Goal: Task Accomplishment & Management: Complete application form

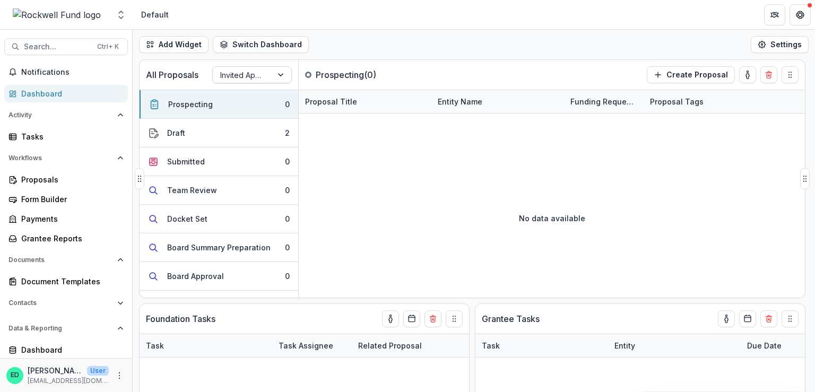
click at [254, 79] on div at bounding box center [242, 74] width 45 height 13
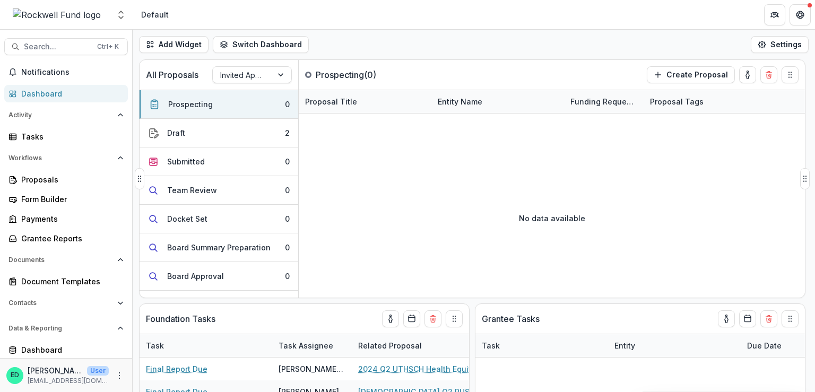
click at [425, 162] on div "No data available" at bounding box center [552, 218] width 506 height 159
click at [271, 77] on div "Invited Applications" at bounding box center [242, 74] width 59 height 15
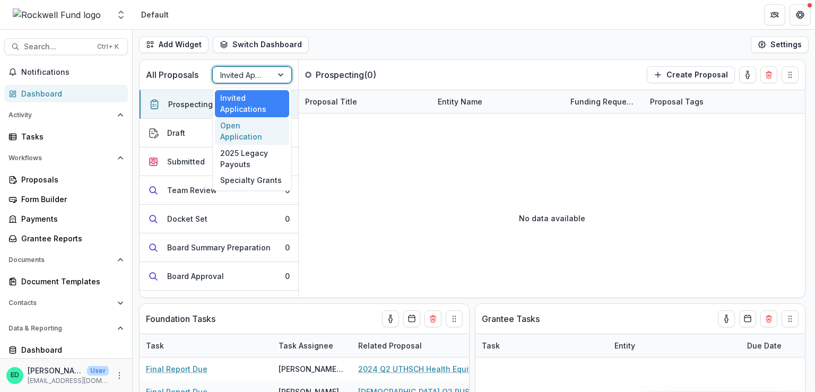
click at [263, 125] on div "Open Application" at bounding box center [252, 131] width 74 height 28
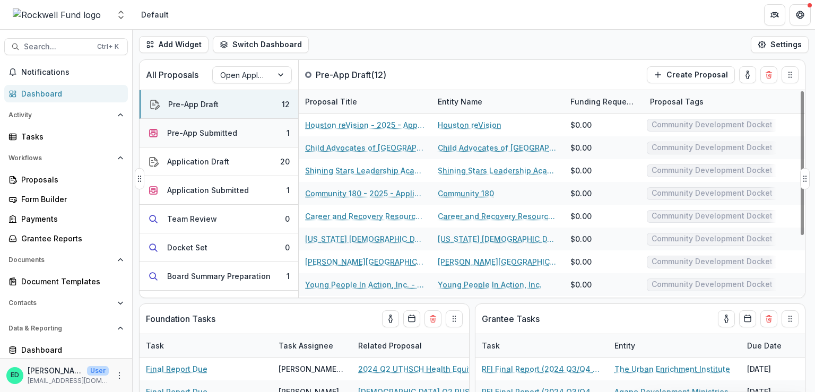
click at [238, 131] on button "Pre-App Submitted 1" at bounding box center [219, 133] width 159 height 29
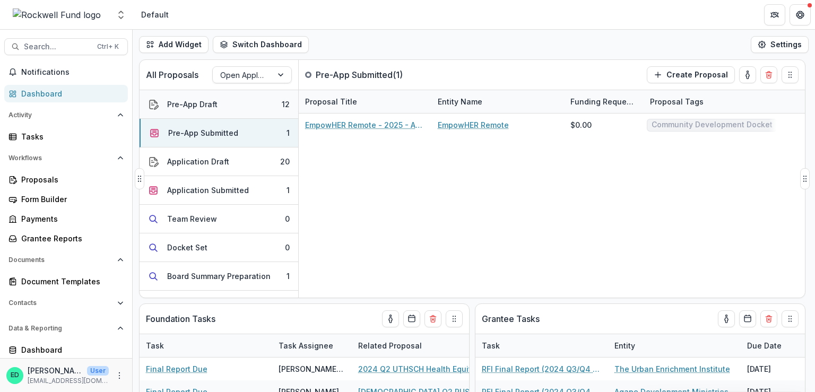
click at [234, 106] on button "Pre-App Draft 12" at bounding box center [219, 104] width 159 height 29
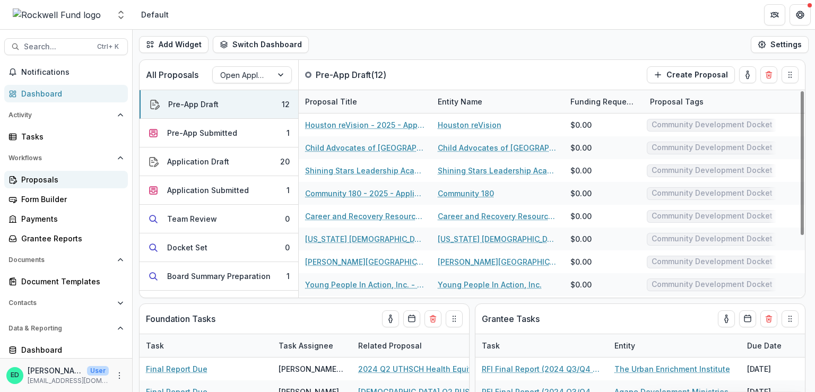
click at [42, 183] on div "Proposals" at bounding box center [70, 179] width 98 height 11
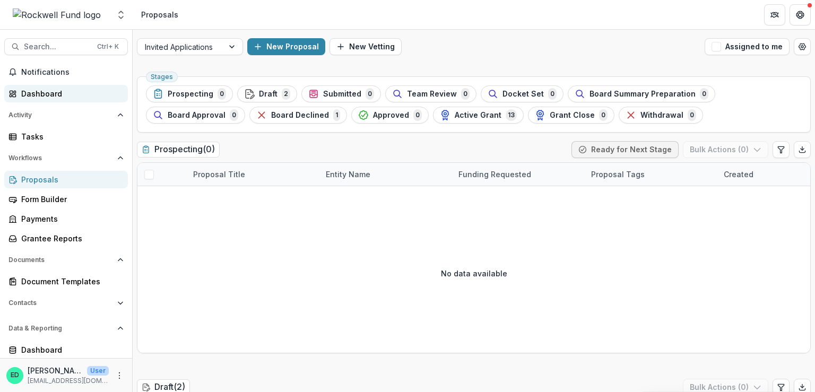
click at [33, 88] on div "Dashboard" at bounding box center [70, 93] width 98 height 11
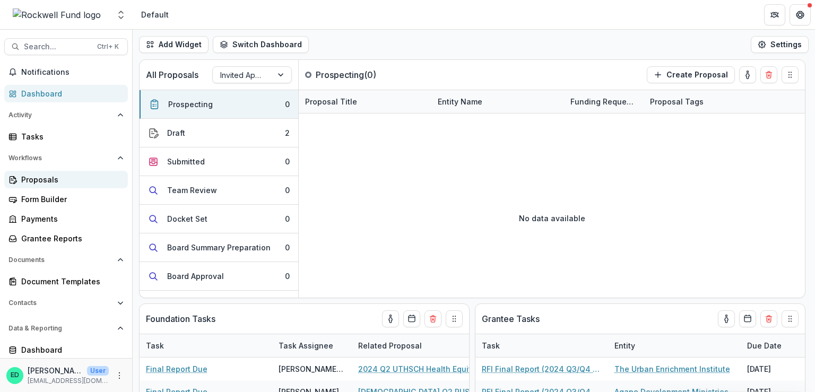
click at [43, 177] on div "Proposals" at bounding box center [70, 179] width 98 height 11
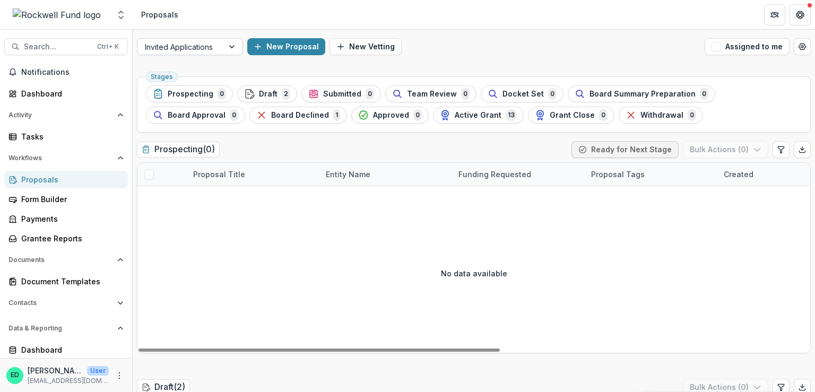
click at [232, 50] on div at bounding box center [232, 47] width 19 height 16
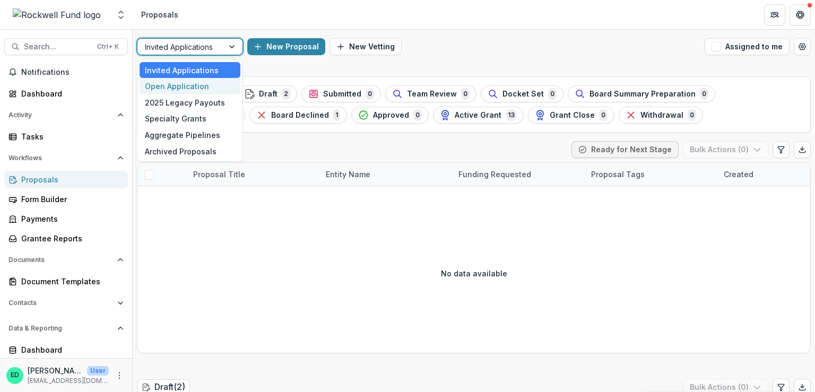
click at [208, 90] on div "Open Application" at bounding box center [190, 86] width 101 height 16
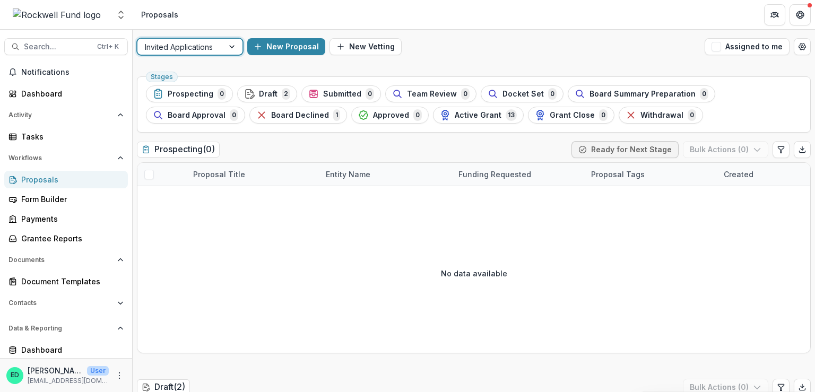
click at [202, 54] on div "Invited Applications" at bounding box center [180, 46] width 86 height 15
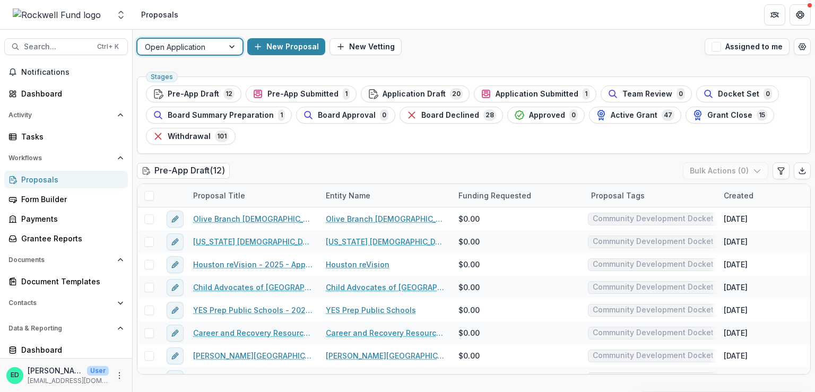
drag, startPoint x: 211, startPoint y: 45, endPoint x: 221, endPoint y: 43, distance: 10.8
click at [211, 45] on div at bounding box center [180, 46] width 71 height 13
click at [419, 91] on span "Application Draft" at bounding box center [414, 94] width 63 height 9
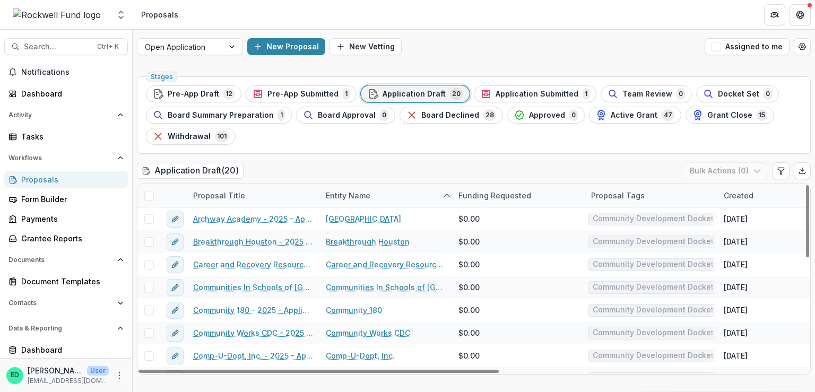
click at [150, 197] on span at bounding box center [149, 196] width 10 height 10
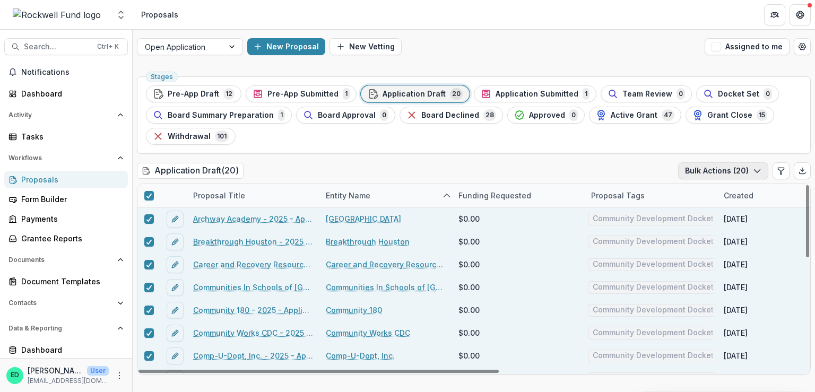
click at [711, 168] on button "Bulk Actions ( 20 )" at bounding box center [723, 170] width 90 height 17
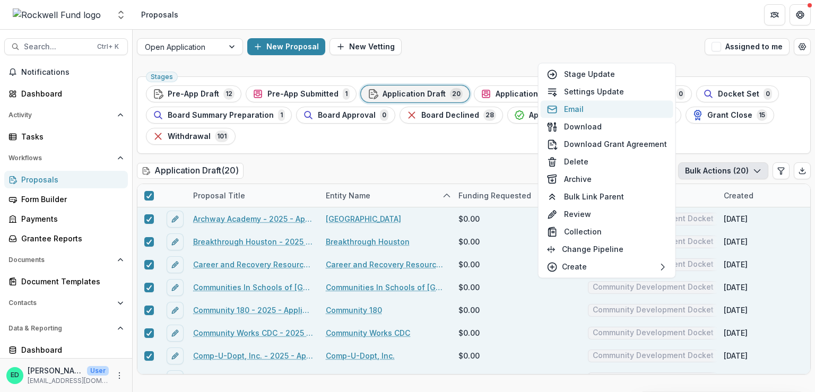
click at [569, 102] on button "Email" at bounding box center [607, 109] width 133 height 18
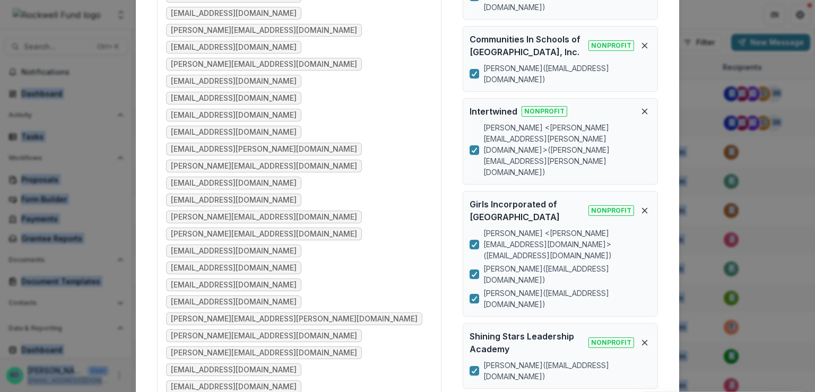
scroll to position [291, 0]
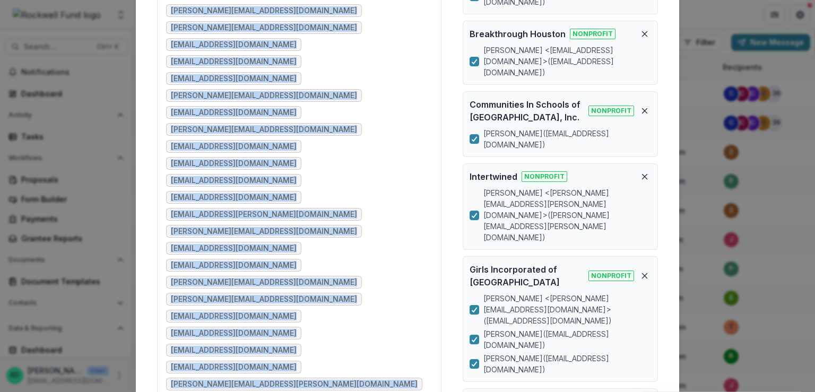
drag, startPoint x: 170, startPoint y: 114, endPoint x: 248, endPoint y: 160, distance: 90.9
click at [248, 160] on ul "cjones@fwtransformation.org cjones@fwtranformation.org crivers@breakthroughhous…" at bounding box center [299, 154] width 266 height 675
copy ul "cjones@fwtransformation.org cjones@fwtranformation.org crivers@breakthroughhous…"
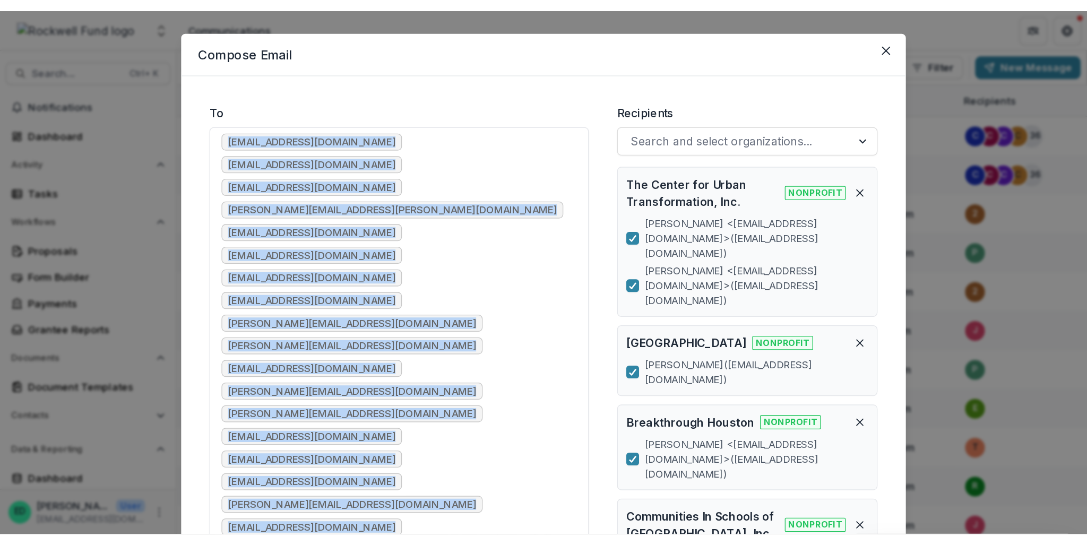
scroll to position [0, 0]
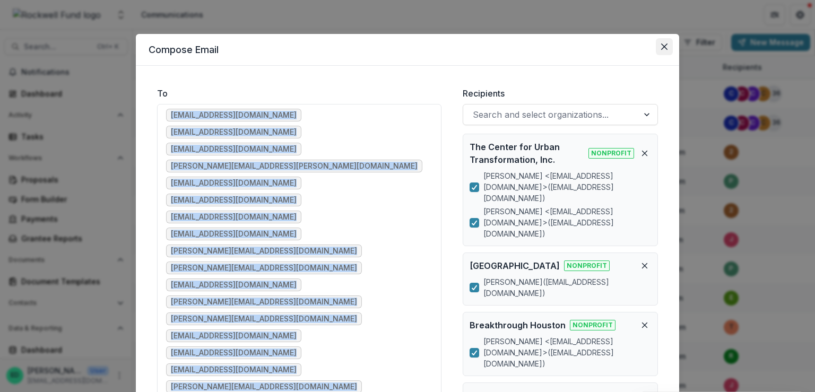
click at [661, 45] on icon "Close" at bounding box center [664, 47] width 6 height 6
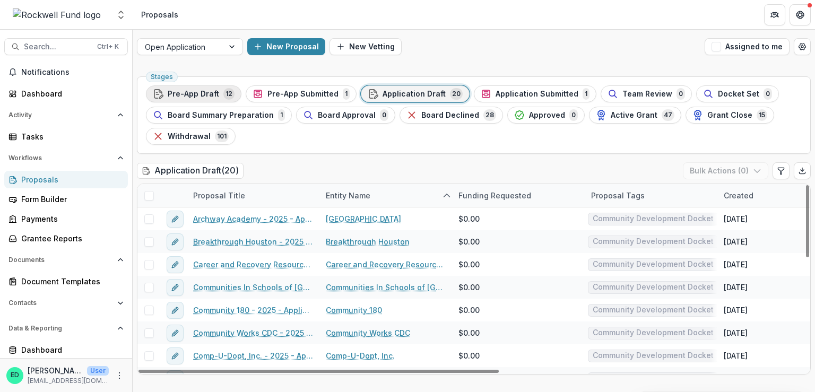
click at [179, 92] on span "Pre-App Draft" at bounding box center [193, 94] width 51 height 9
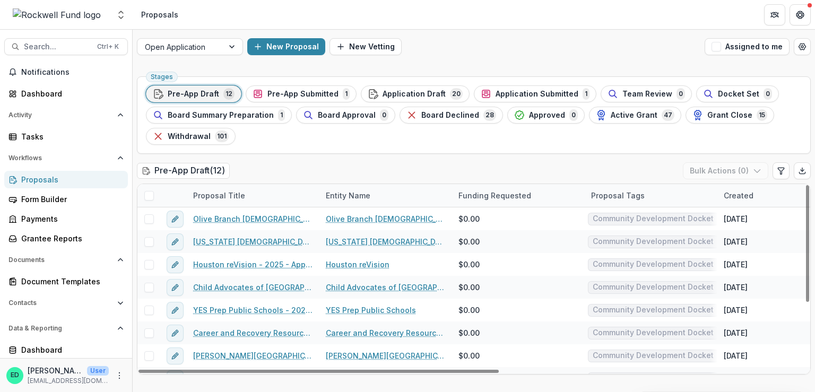
click at [151, 194] on span at bounding box center [149, 196] width 10 height 10
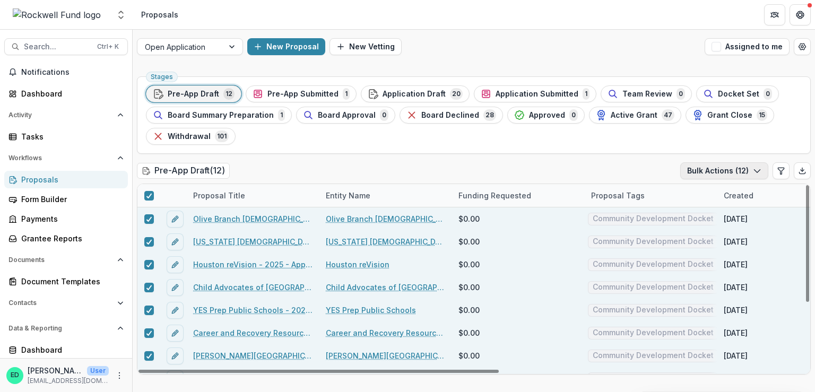
click at [702, 171] on button "Bulk Actions ( 12 )" at bounding box center [724, 170] width 88 height 17
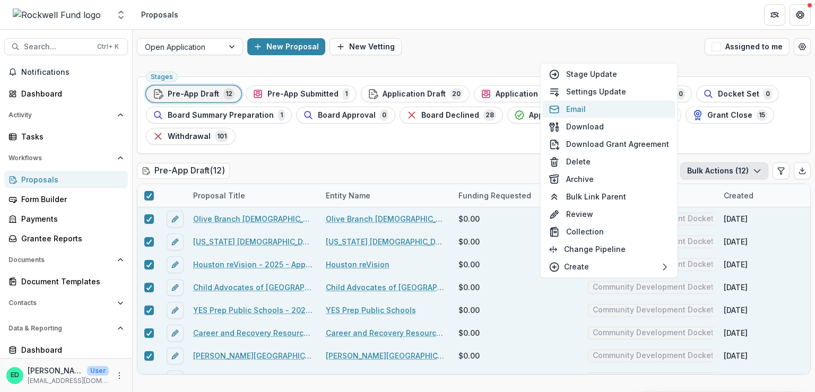
click at [603, 110] on button "Email" at bounding box center [609, 109] width 133 height 18
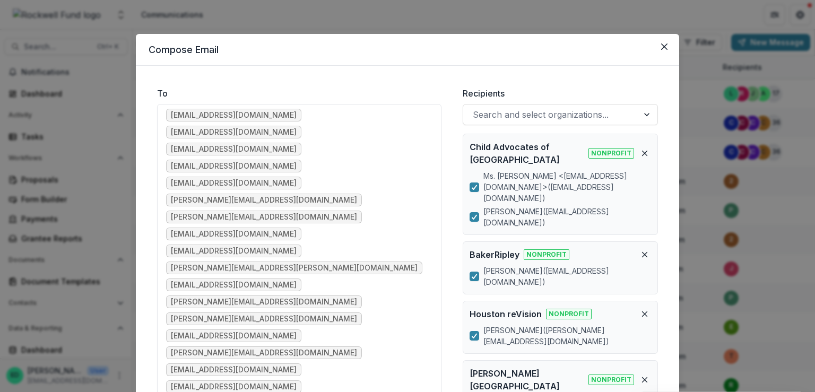
drag, startPoint x: 284, startPoint y: 299, endPoint x: 159, endPoint y: 100, distance: 235.5
click at [159, 100] on div "To lmoore@cafb.org rmefford@cafb.org jstarkschall@bakerripley.org acorron@wesle…" at bounding box center [299, 286] width 284 height 399
copy ul "lmoore@cafb.org rmefford@cafb.org jstarkschall@bakerripley.org acorron@wesleyho…"
click at [662, 45] on icon "Close" at bounding box center [664, 47] width 6 height 6
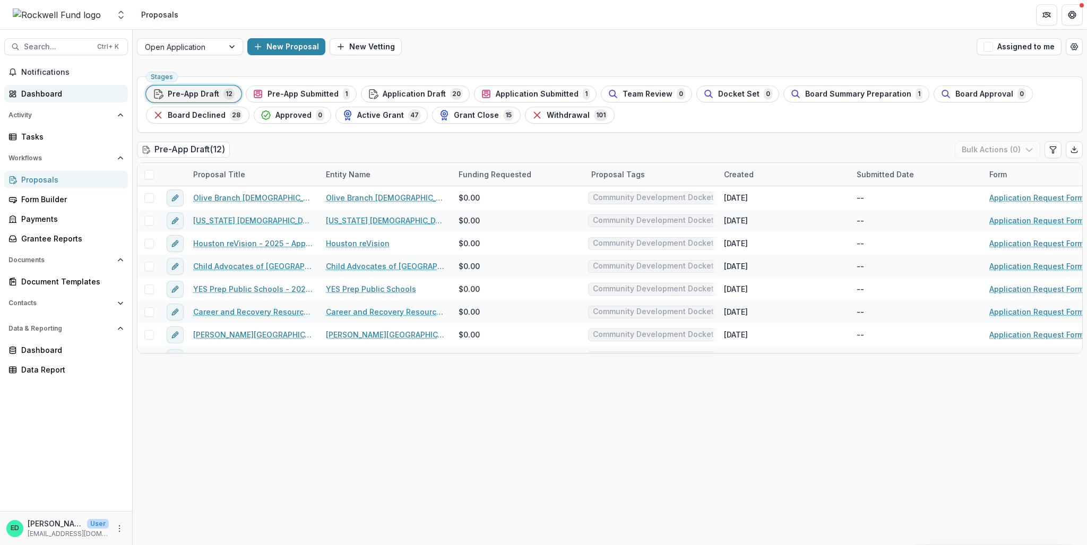
click at [45, 92] on div "Dashboard" at bounding box center [70, 93] width 98 height 11
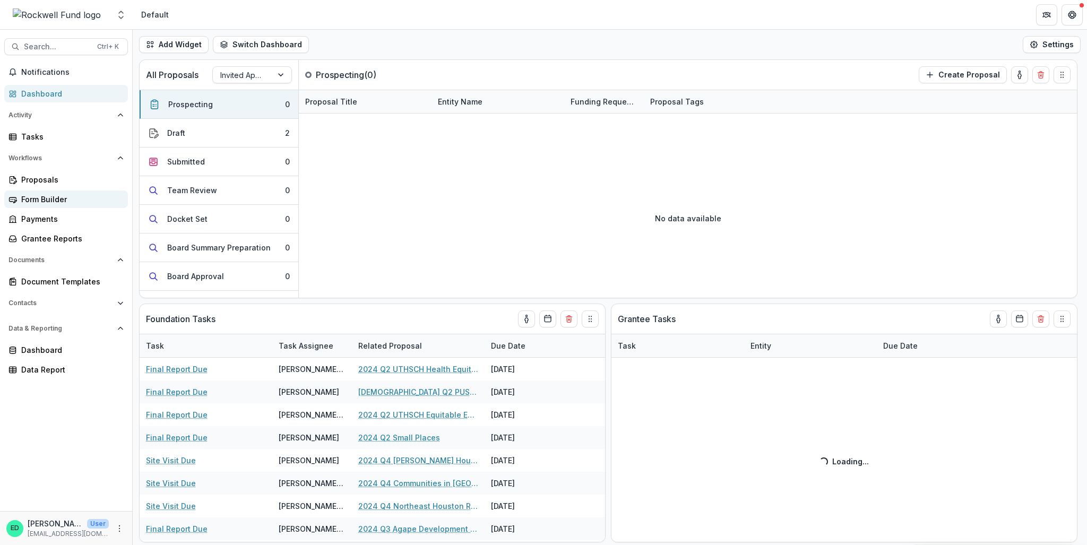
click at [64, 200] on div "Form Builder" at bounding box center [70, 199] width 98 height 11
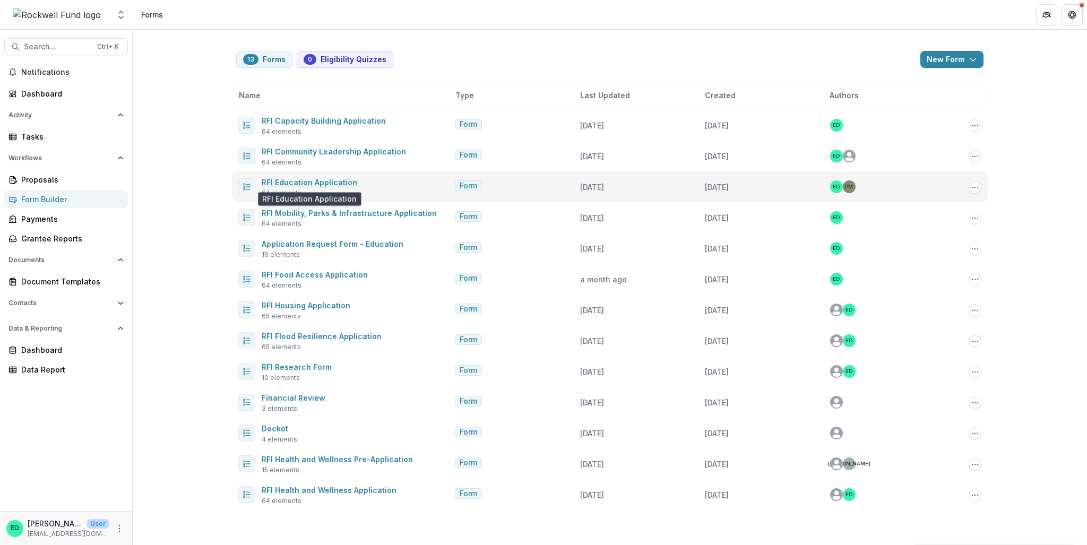
click at [299, 185] on link "RFI Education Application" at bounding box center [310, 182] width 96 height 9
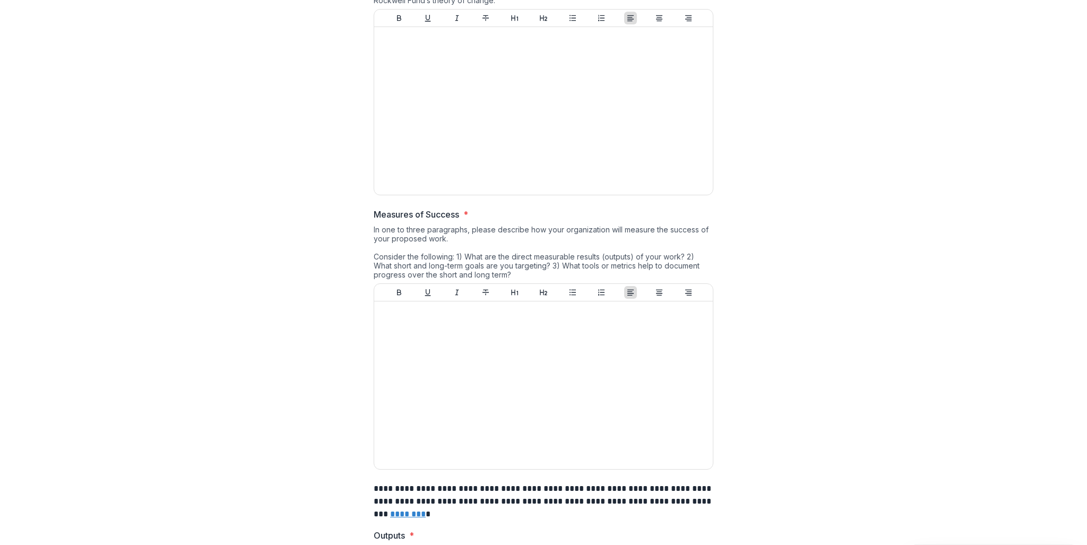
scroll to position [3098, 0]
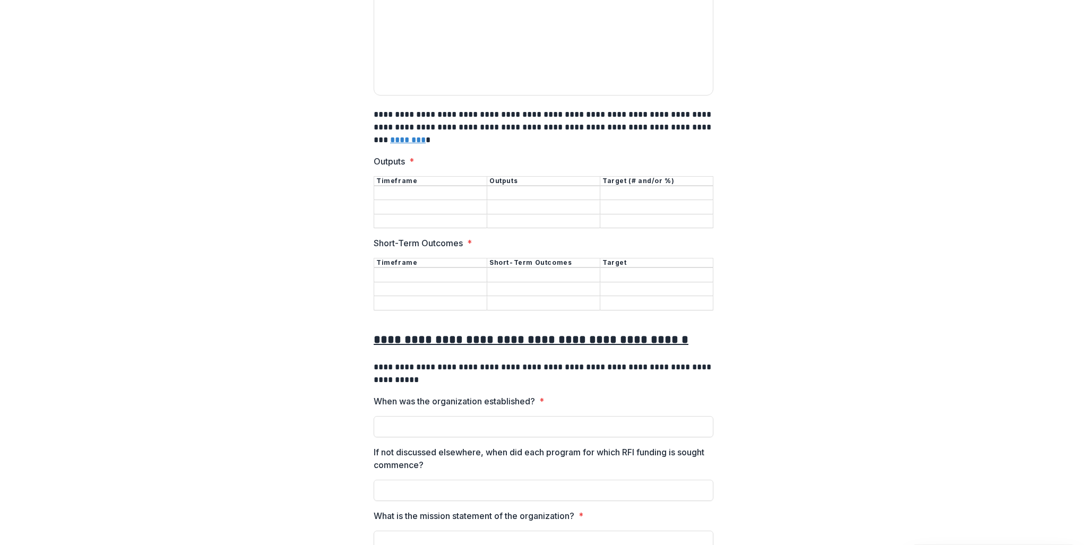
click at [410, 189] on input "Outputs *" at bounding box center [430, 193] width 113 height 13
click at [384, 215] on input "Outputs *" at bounding box center [430, 221] width 113 height 13
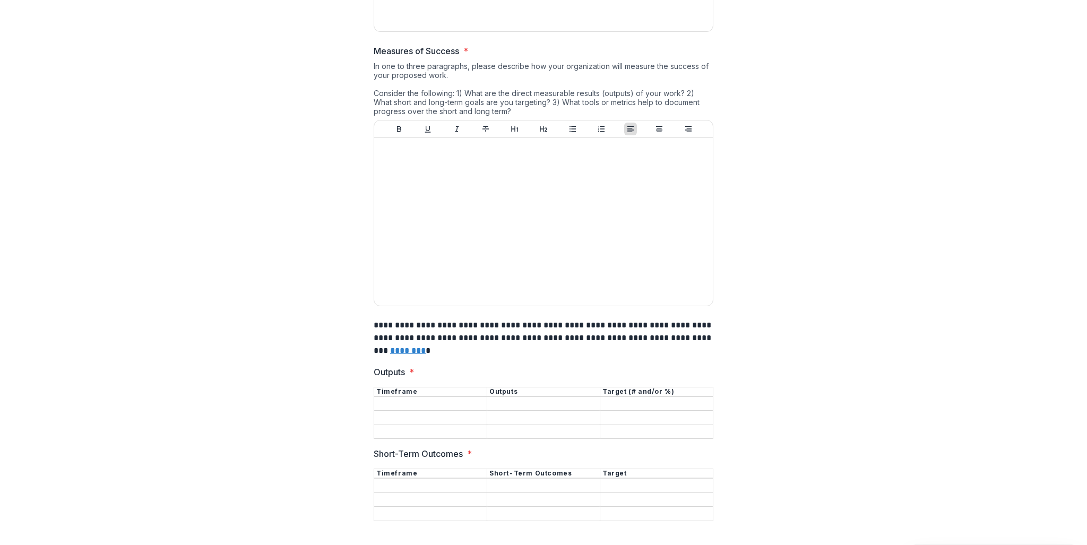
scroll to position [2939, 0]
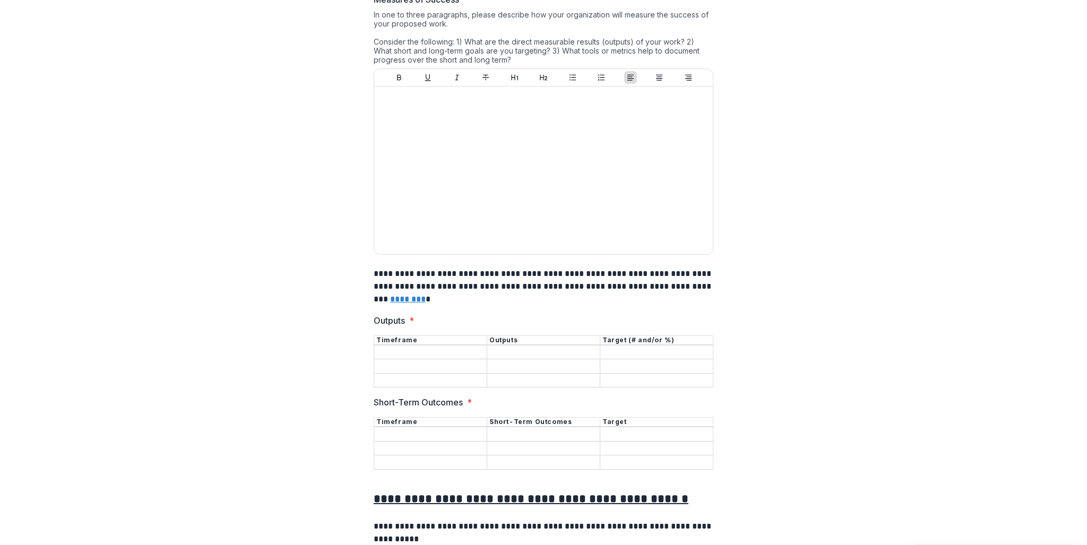
click at [433, 368] on input "Outputs *" at bounding box center [430, 366] width 113 height 13
click at [459, 375] on input "Outputs *" at bounding box center [430, 380] width 113 height 13
click at [544, 364] on input "Outputs *" at bounding box center [543, 366] width 113 height 13
click at [570, 374] on input "Outputs *" at bounding box center [543, 380] width 113 height 13
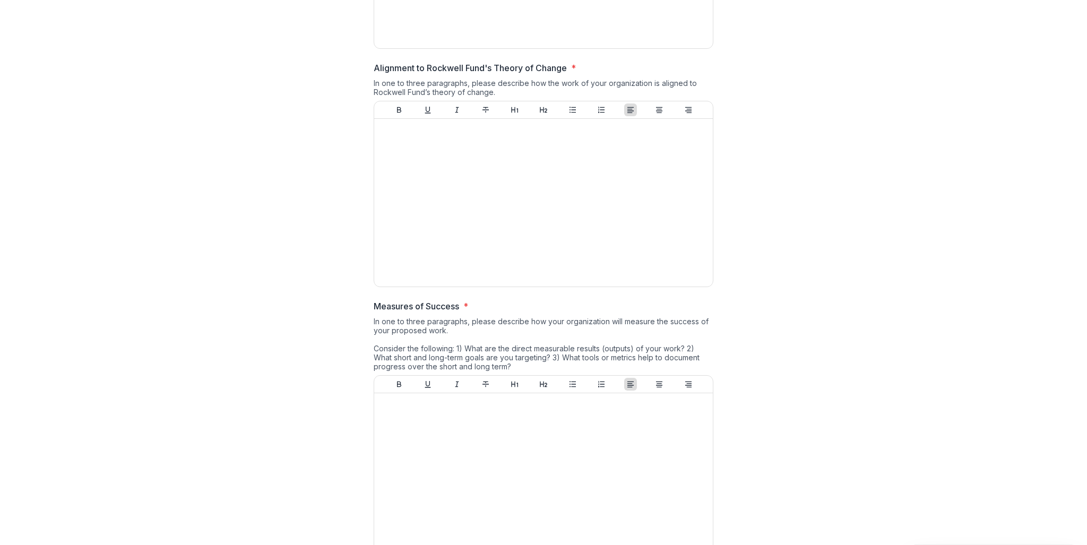
scroll to position [2620, 0]
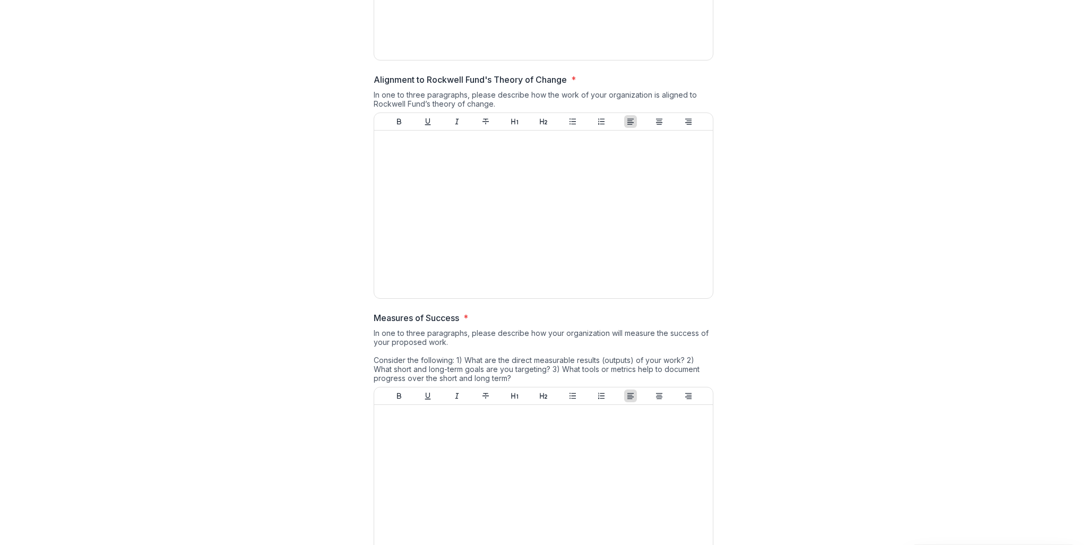
click at [407, 322] on p "Measures of Success" at bounding box center [416, 318] width 85 height 13
click at [412, 315] on p "Measures of Success" at bounding box center [416, 318] width 85 height 13
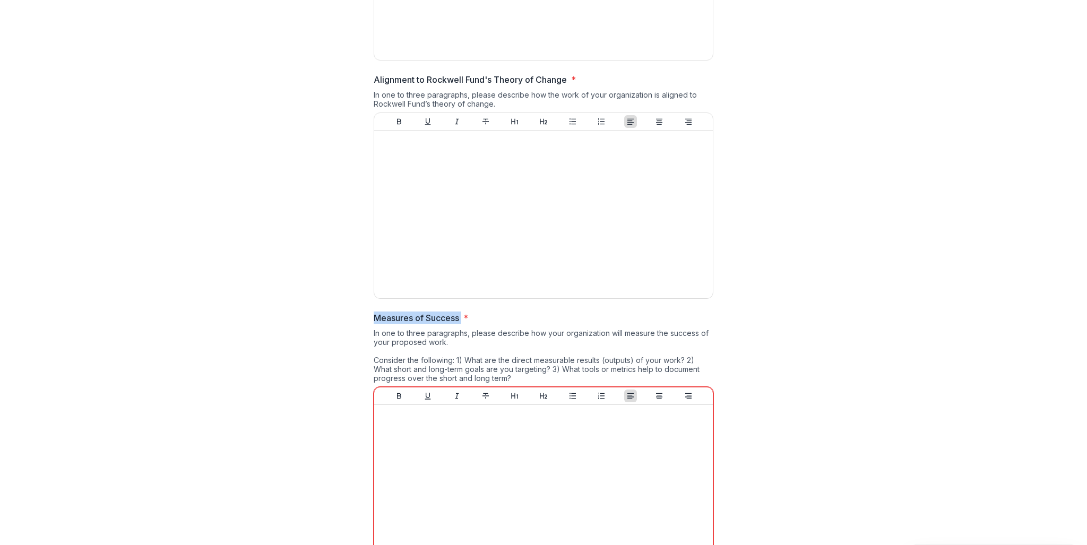
click at [412, 315] on p "Measures of Success" at bounding box center [416, 318] width 85 height 13
drag, startPoint x: 412, startPoint y: 315, endPoint x: 406, endPoint y: 317, distance: 6.9
click at [402, 315] on p "Measures of Success" at bounding box center [416, 318] width 85 height 13
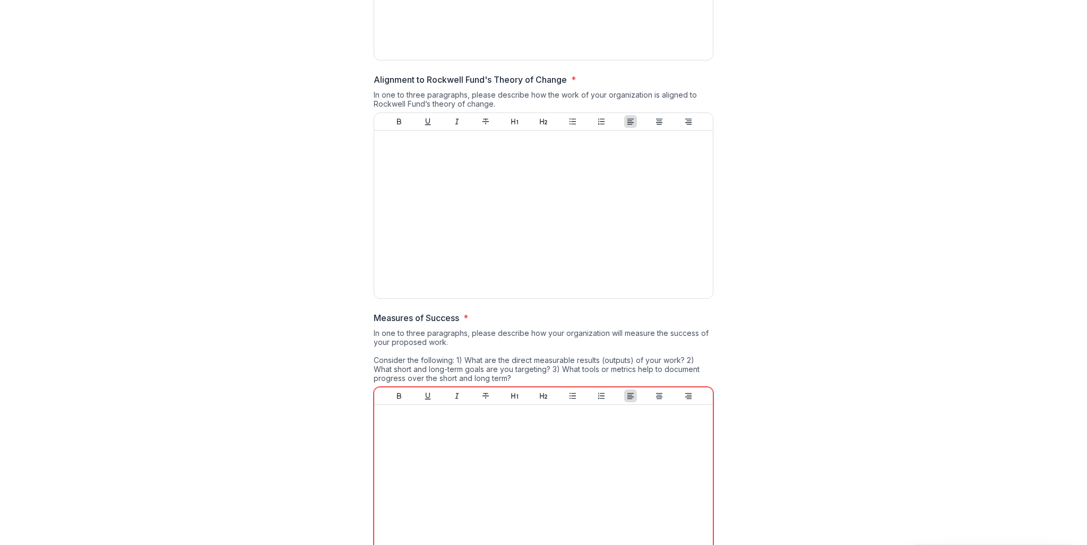
click at [402, 315] on p "Measures of Success" at bounding box center [416, 318] width 85 height 13
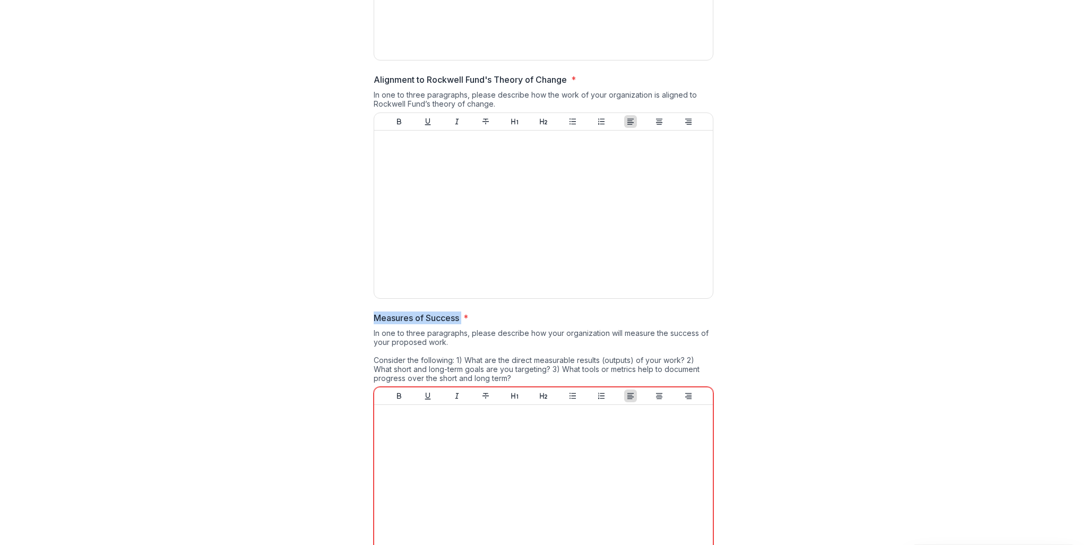
click at [402, 315] on p "Measures of Success" at bounding box center [416, 318] width 85 height 13
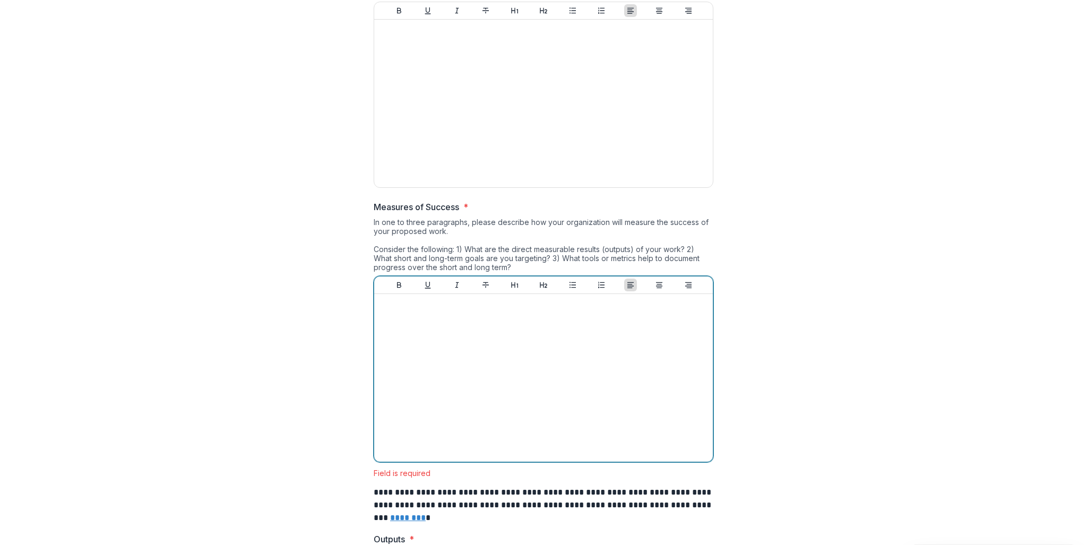
scroll to position [2727, 0]
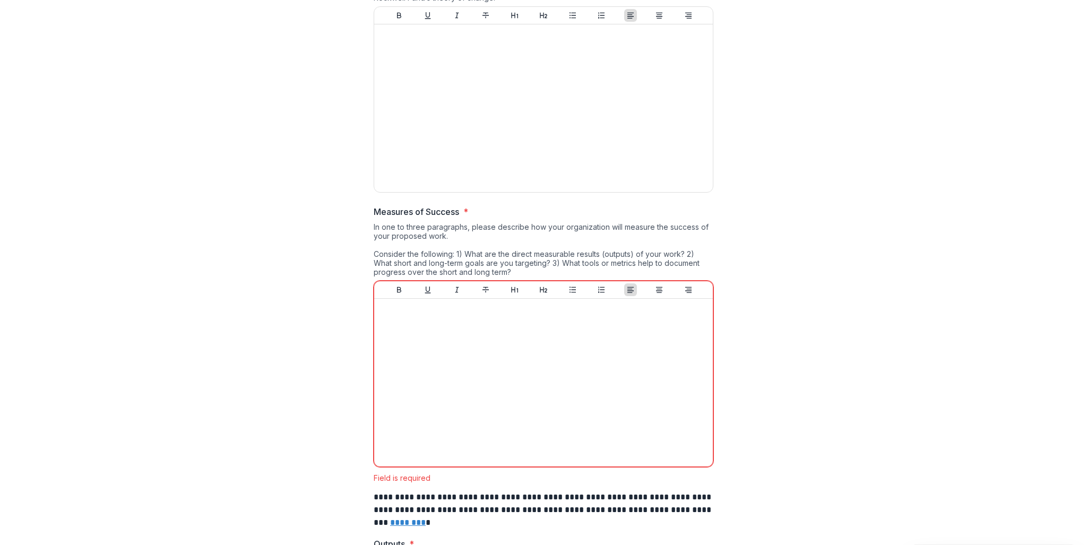
click at [400, 206] on p "Measures of Success" at bounding box center [416, 211] width 85 height 13
drag, startPoint x: 460, startPoint y: 212, endPoint x: 358, endPoint y: 216, distance: 101.4
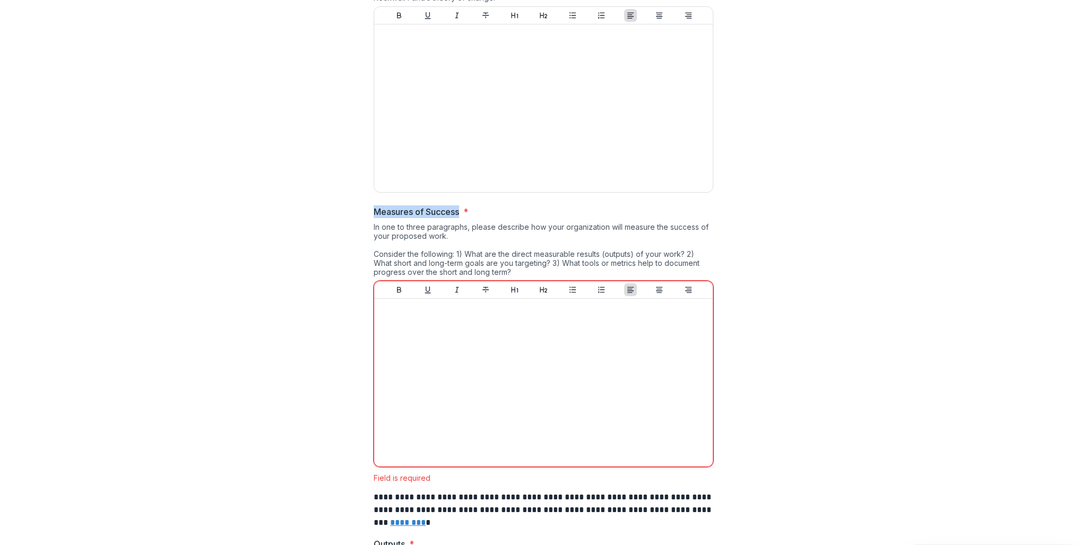
drag, startPoint x: 372, startPoint y: 209, endPoint x: 459, endPoint y: 210, distance: 87.1
copy p "Measures of Success"
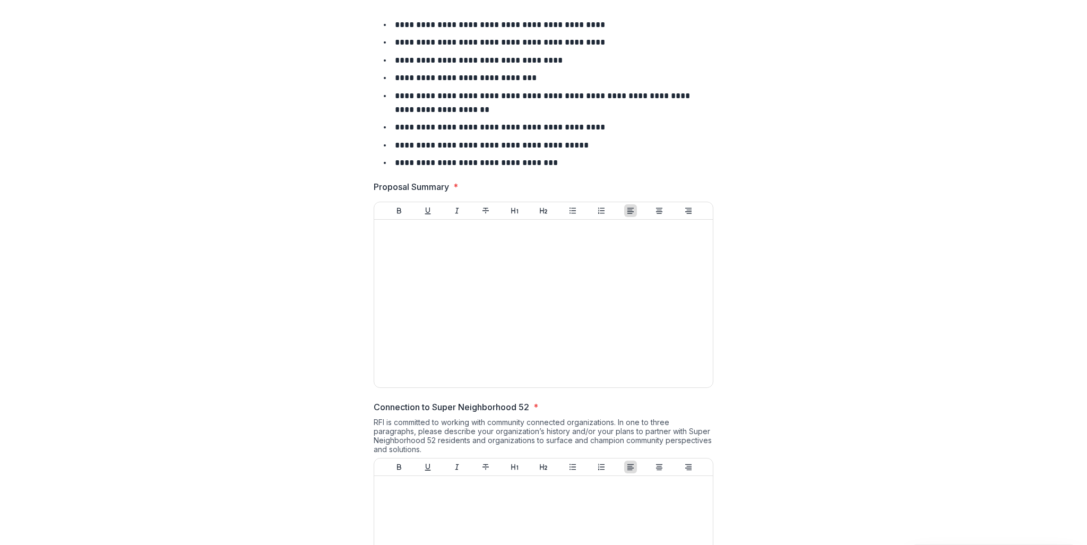
scroll to position [1930, 0]
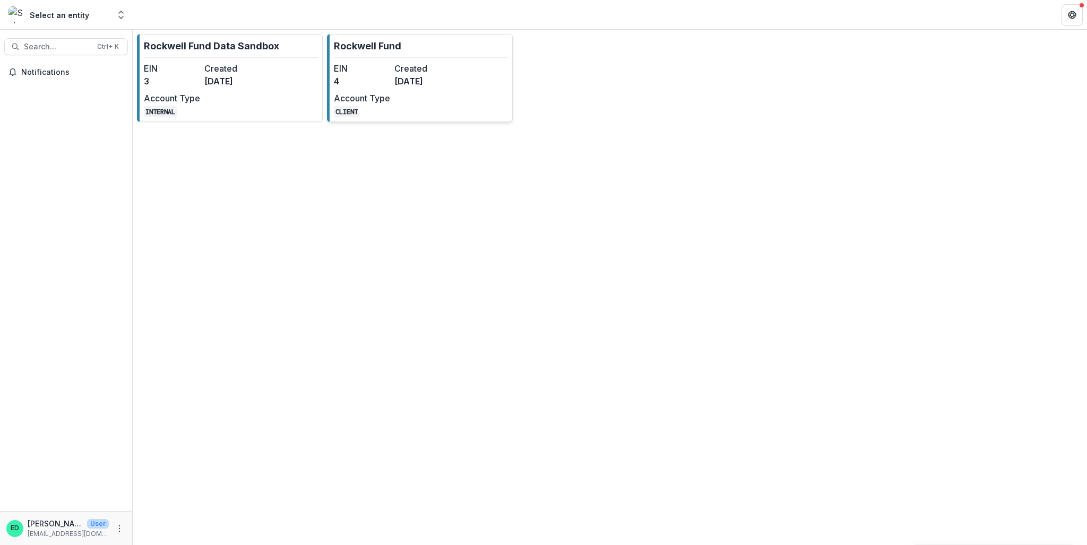
click at [406, 68] on dt "Created" at bounding box center [422, 68] width 56 height 13
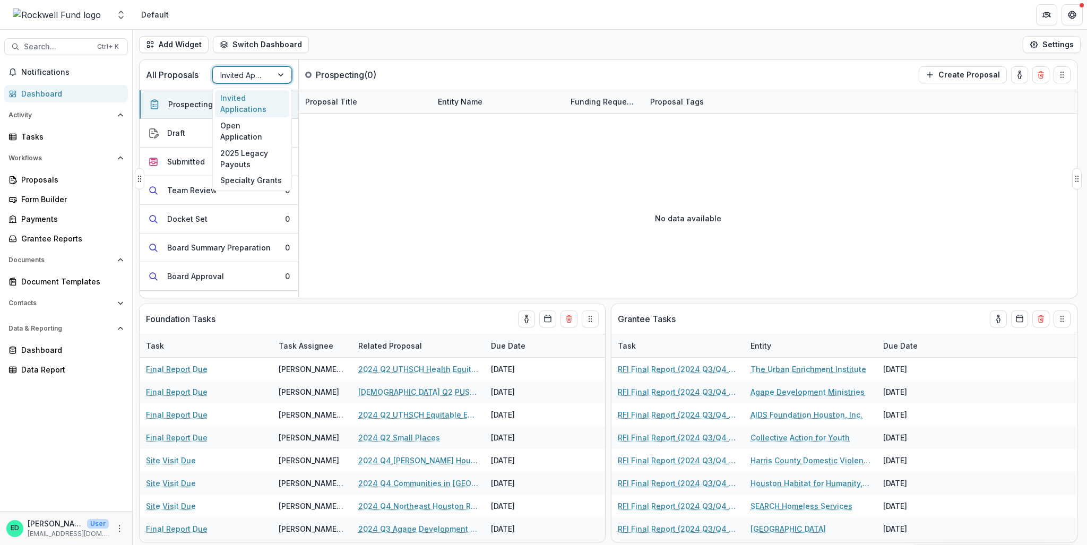
click at [268, 75] on div "Invited Applications" at bounding box center [242, 74] width 59 height 15
click at [265, 125] on div "Open Application" at bounding box center [252, 131] width 74 height 28
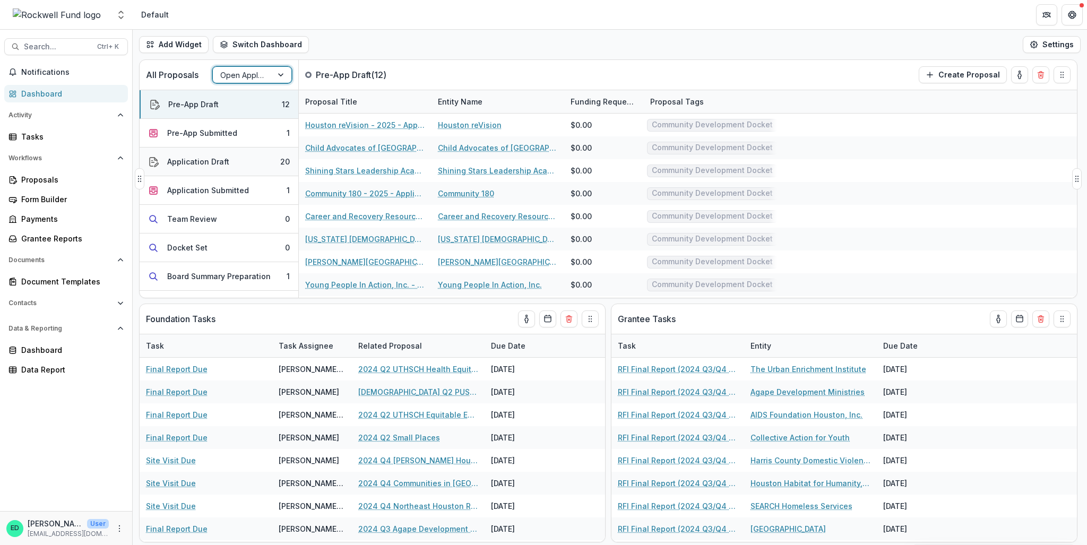
click at [265, 160] on button "Application Draft 20" at bounding box center [219, 162] width 159 height 29
